Goal: Task Accomplishment & Management: Use online tool/utility

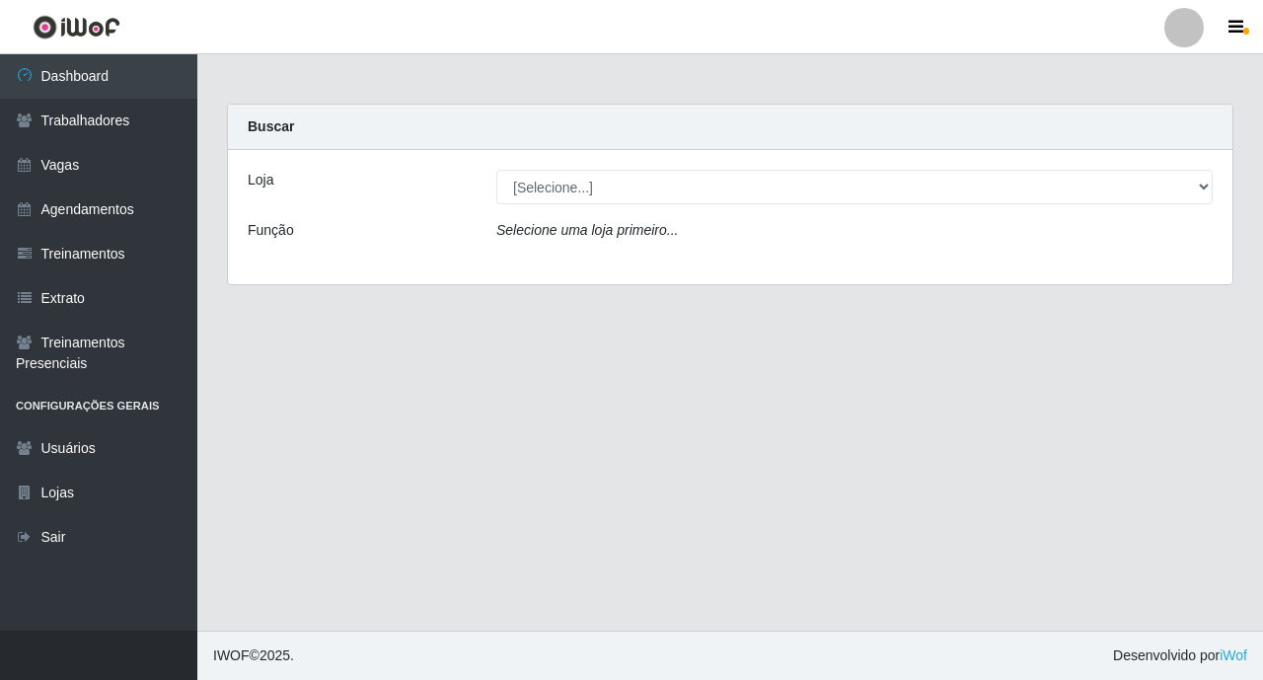
select select "349"
click at [496, 170] on select "[Selecione...] O ROSÁRIO ALIMENTOS" at bounding box center [854, 187] width 716 height 35
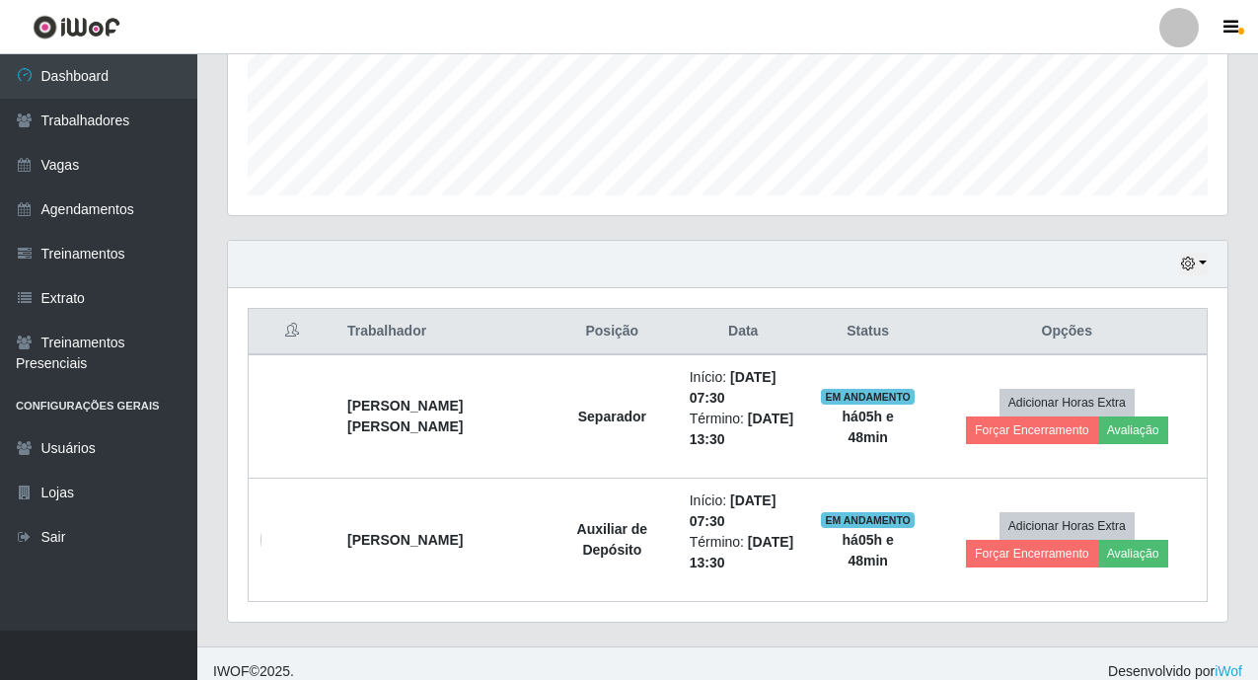
scroll to position [526, 0]
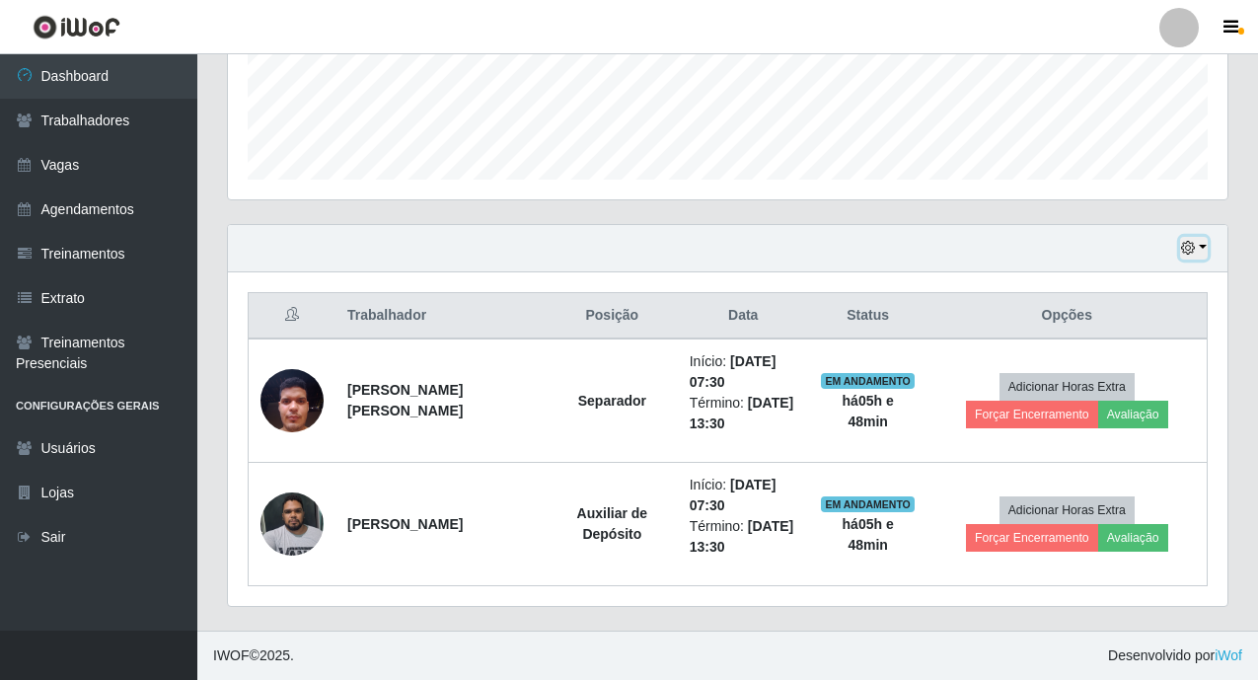
click at [1198, 249] on button "button" at bounding box center [1194, 248] width 28 height 23
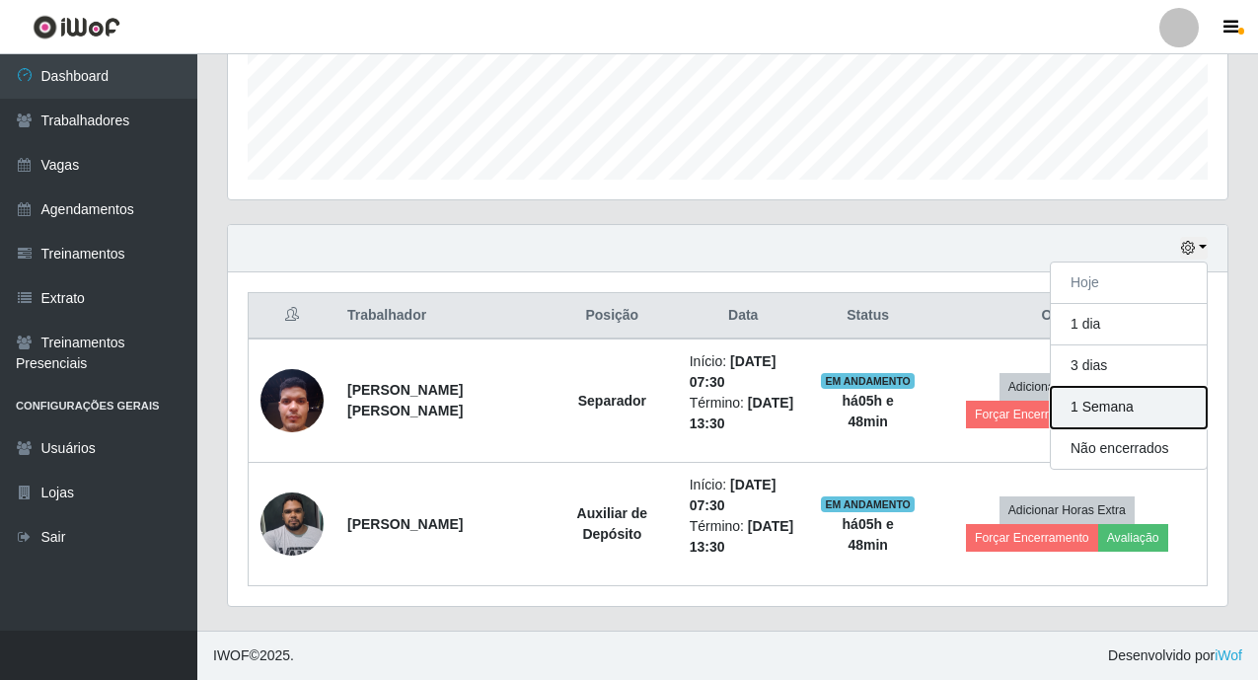
click at [1125, 410] on button "1 Semana" at bounding box center [1129, 407] width 156 height 41
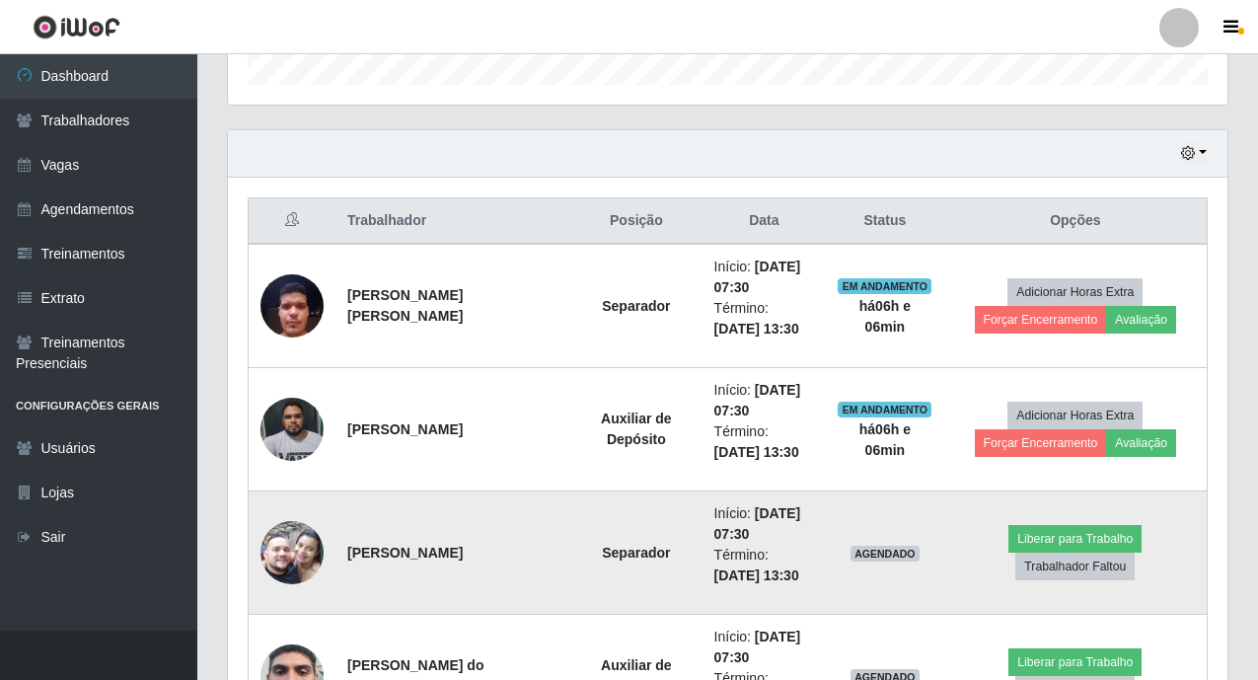
scroll to position [624, 0]
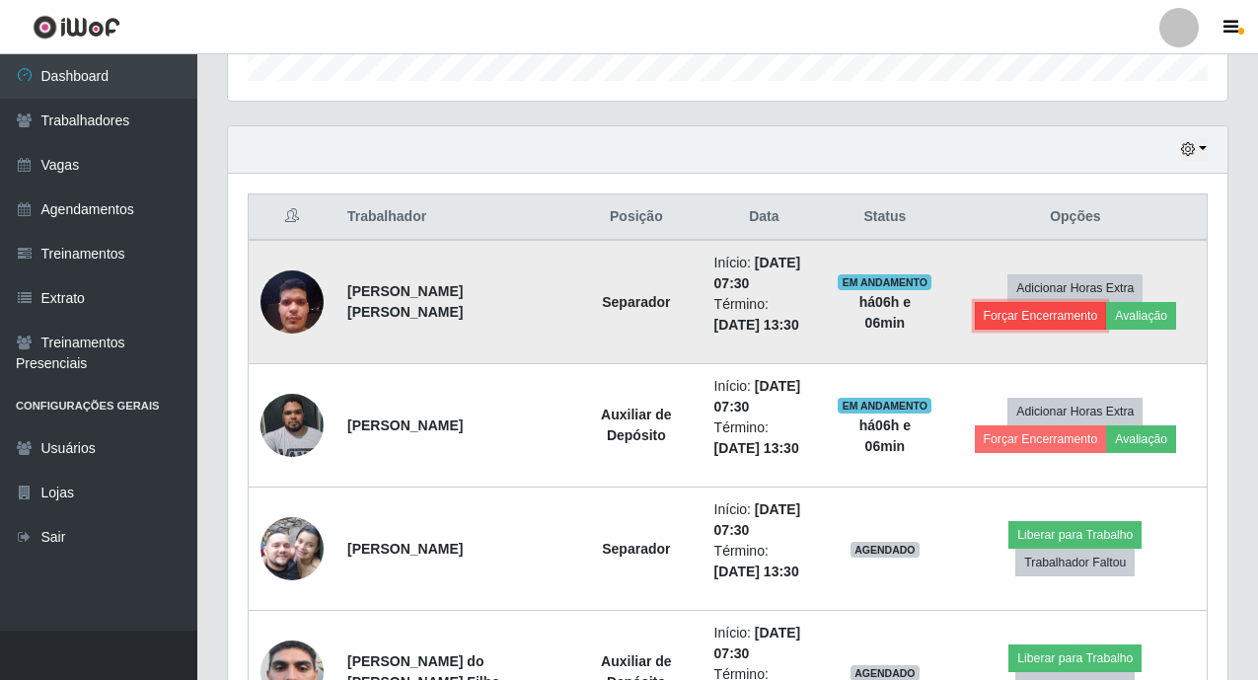
click at [1041, 318] on button "Forçar Encerramento" at bounding box center [1041, 316] width 132 height 28
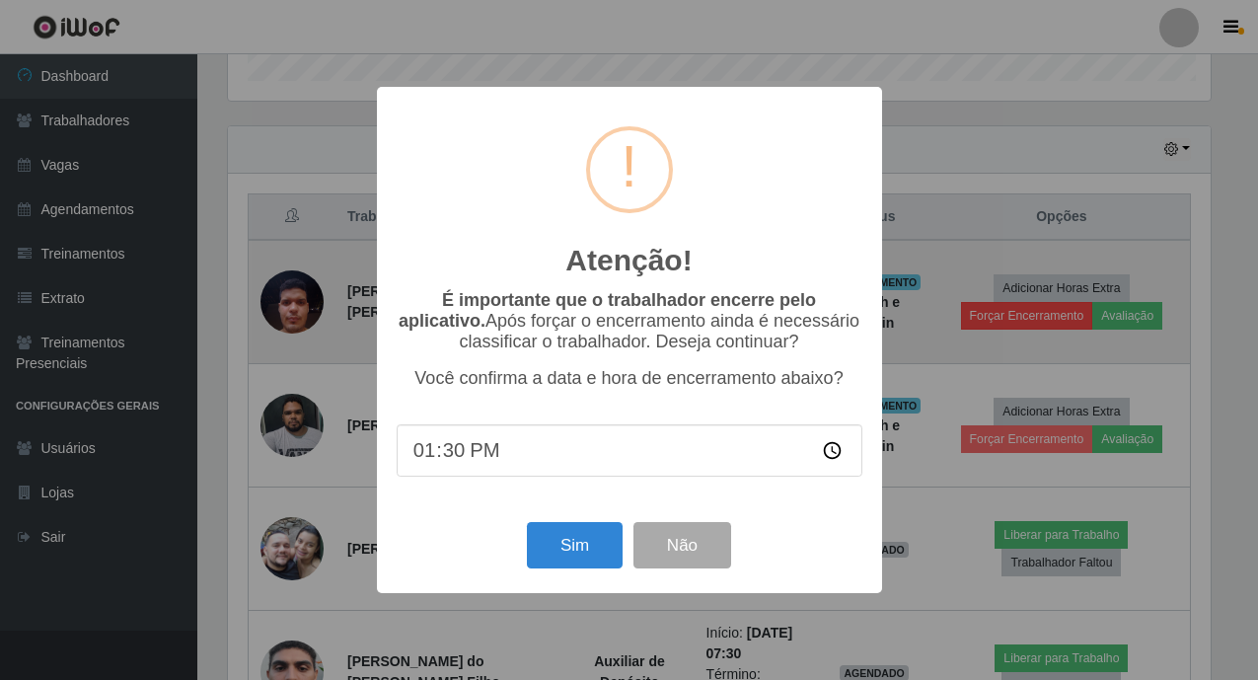
scroll to position [409, 987]
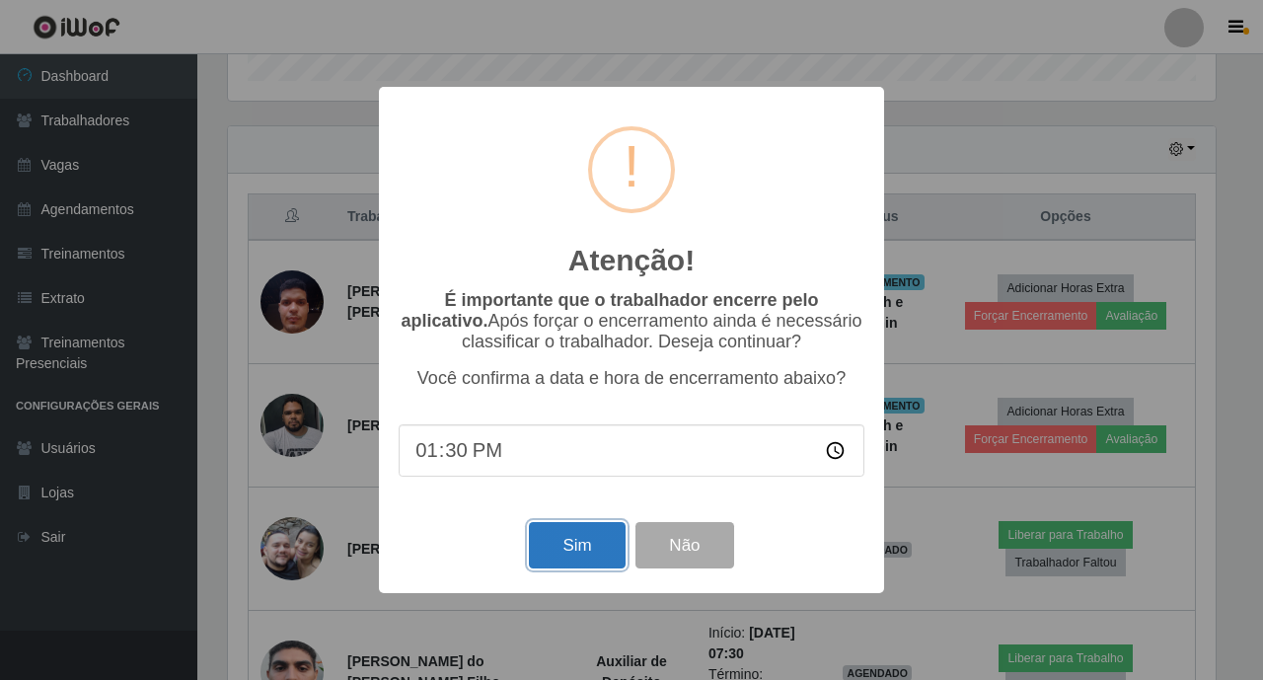
click at [587, 560] on button "Sim" at bounding box center [577, 545] width 96 height 46
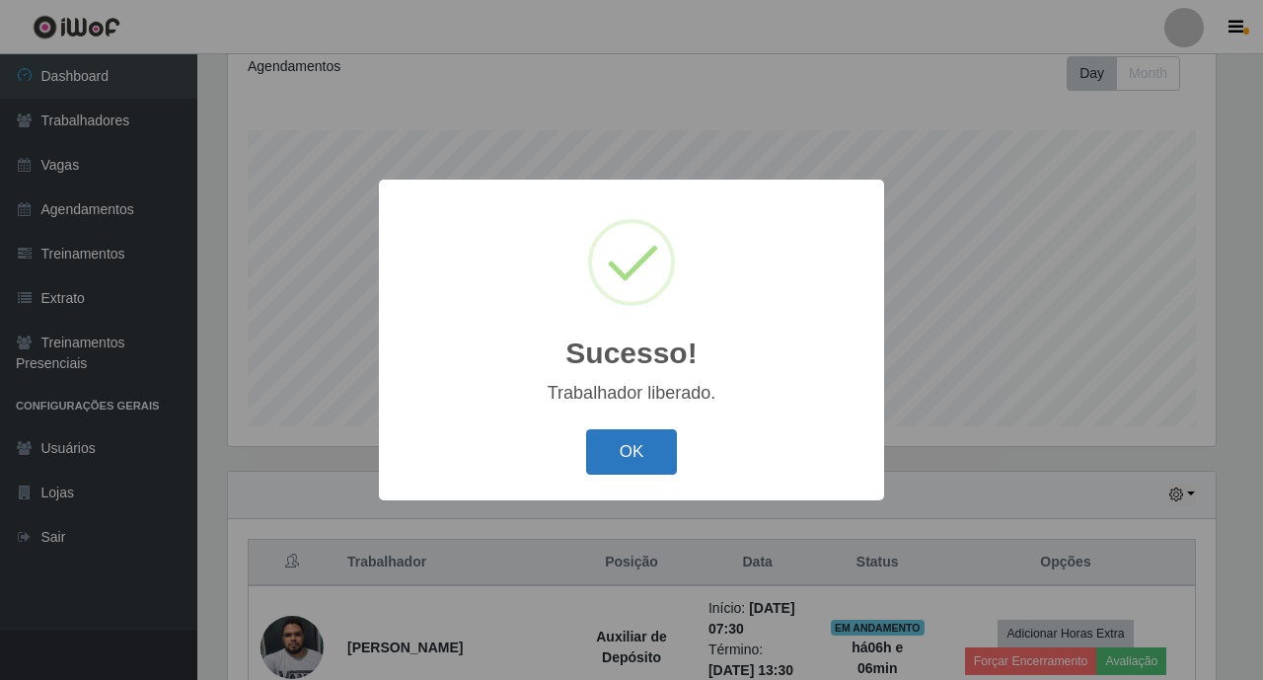
click at [642, 456] on button "OK" at bounding box center [632, 452] width 92 height 46
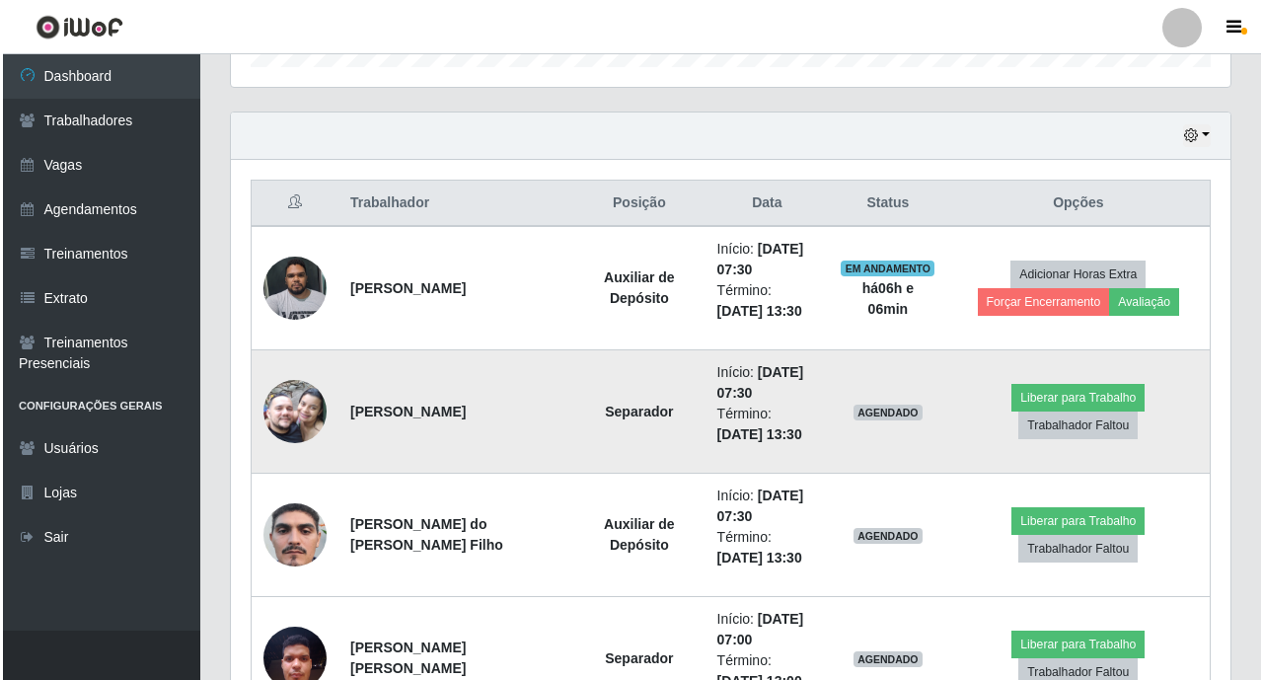
scroll to position [674, 0]
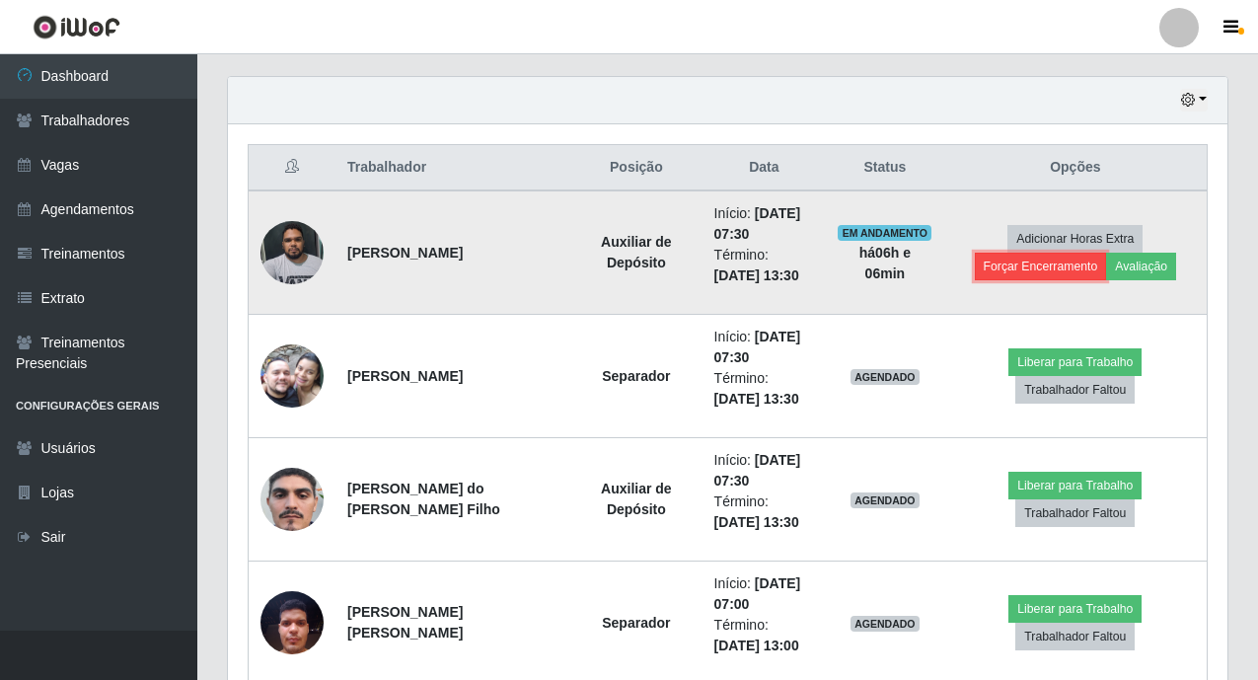
click at [1000, 268] on button "Forçar Encerramento" at bounding box center [1041, 267] width 132 height 28
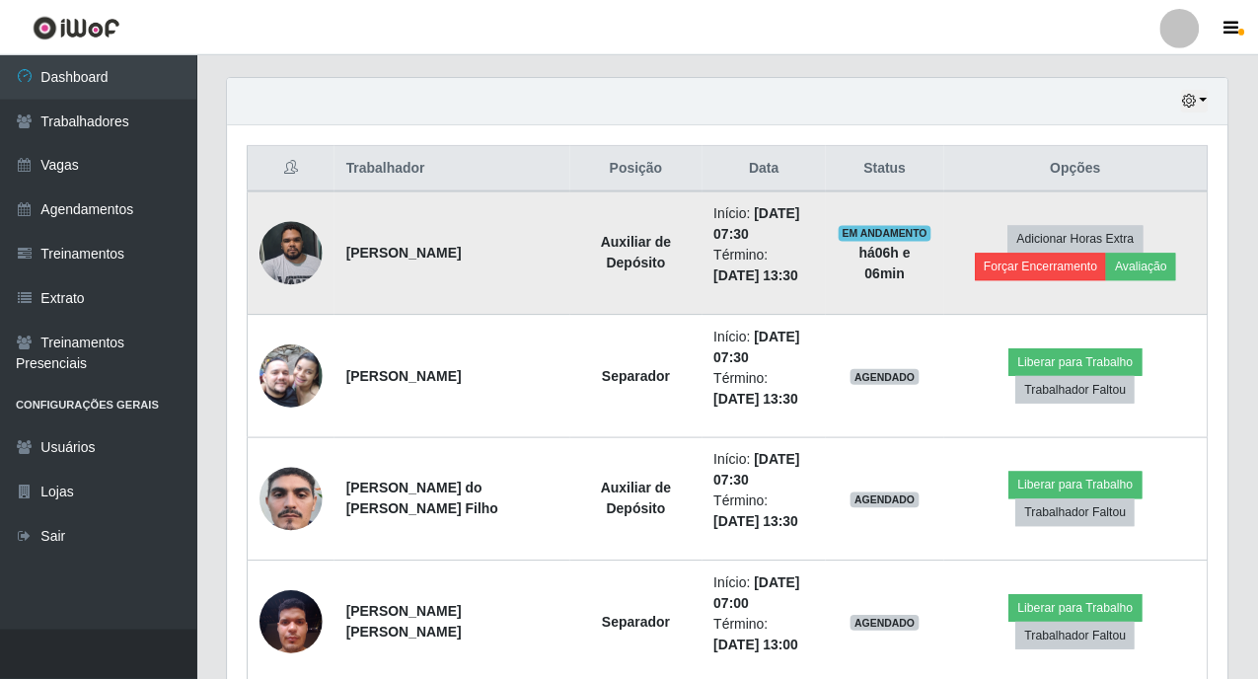
scroll to position [409, 987]
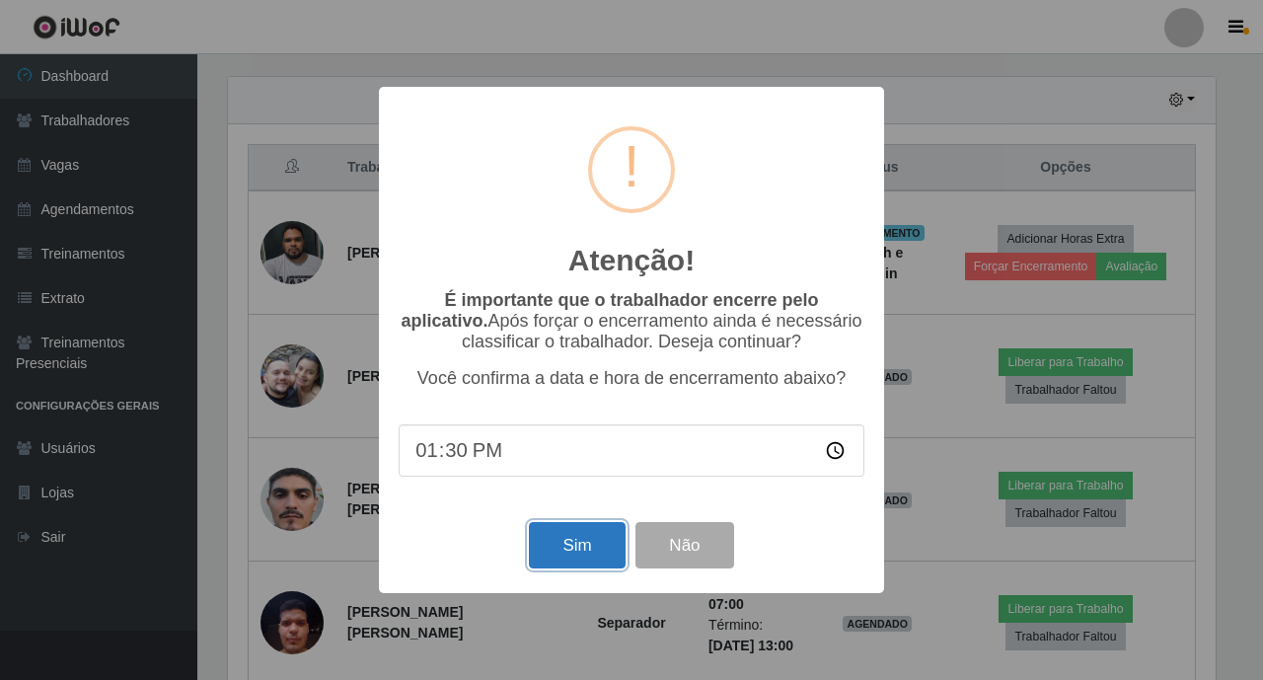
click at [593, 544] on button "Sim" at bounding box center [577, 545] width 96 height 46
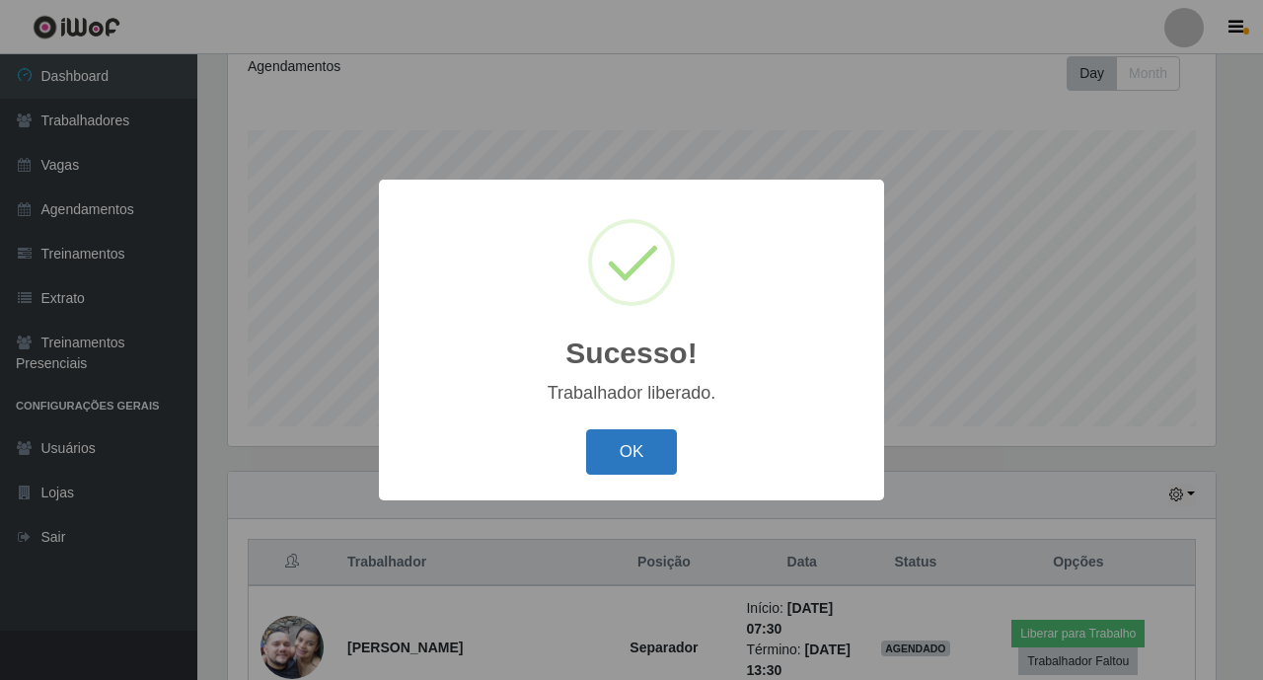
click at [668, 449] on button "OK" at bounding box center [632, 452] width 92 height 46
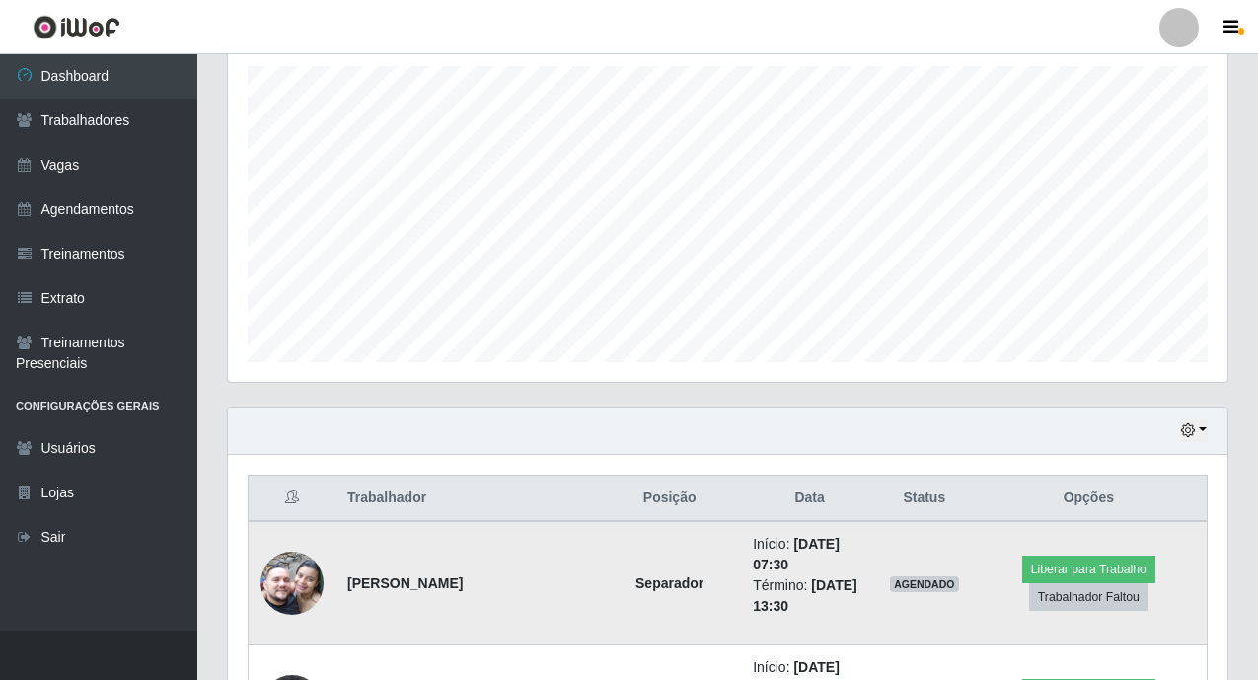
scroll to position [476, 0]
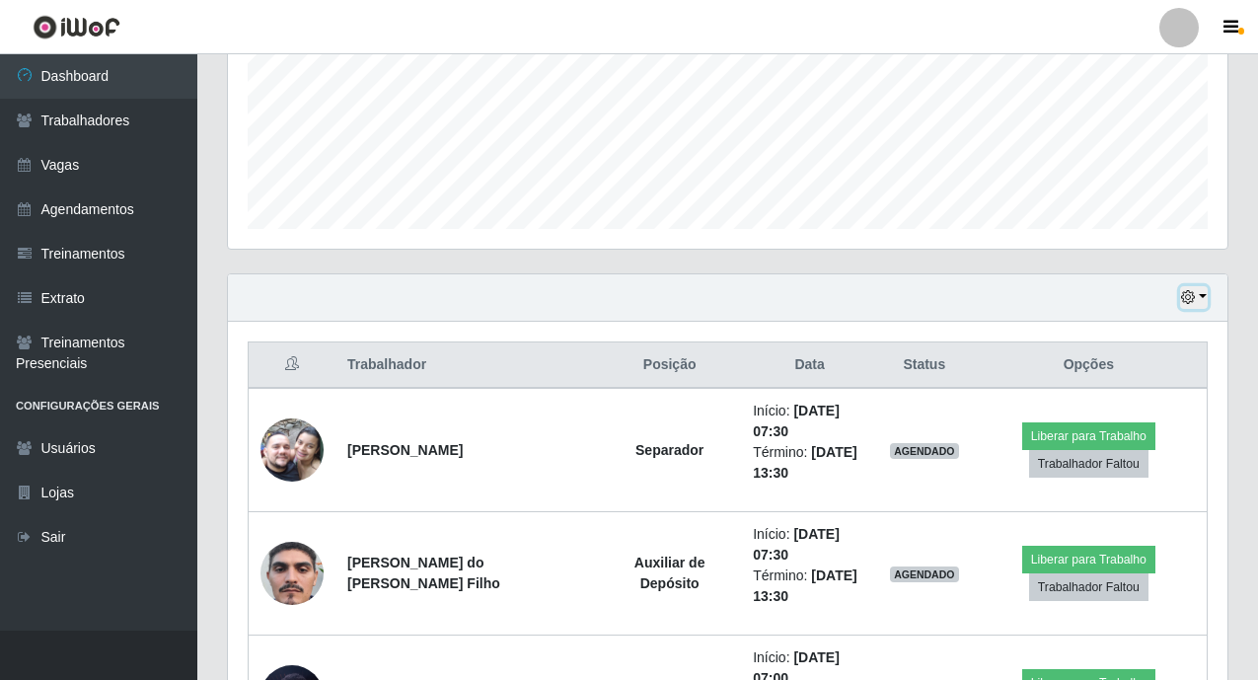
click at [1182, 308] on button "button" at bounding box center [1194, 297] width 28 height 23
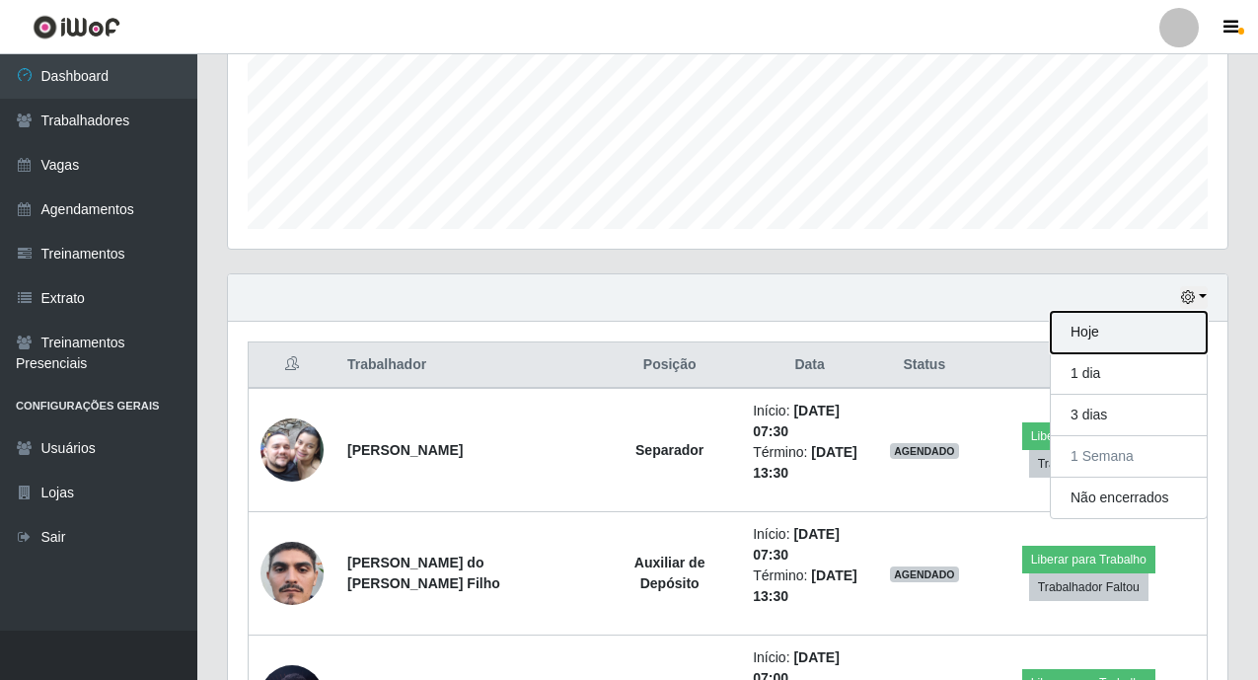
click at [1136, 344] on button "Hoje" at bounding box center [1129, 332] width 156 height 41
